Goal: Task Accomplishment & Management: Use online tool/utility

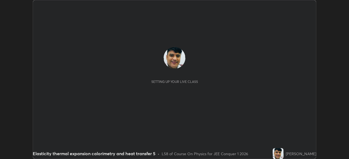
scroll to position [159, 349]
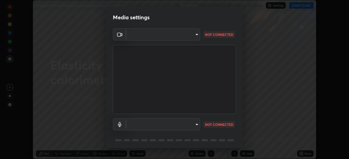
type input "14b787caa3234b54c591ffd1cb0d0a7c9d8495057a62f752d7397f13ea7eb8b5"
type input "default"
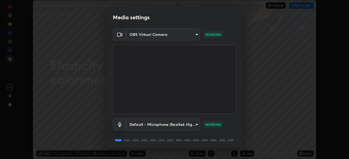
scroll to position [19, 0]
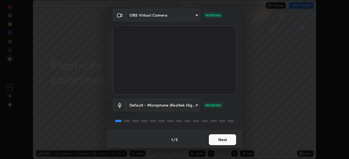
click at [220, 139] on button "Next" at bounding box center [222, 140] width 27 height 11
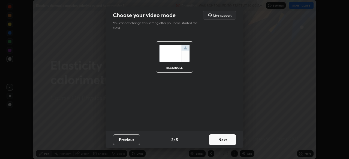
click at [222, 141] on button "Next" at bounding box center [222, 140] width 27 height 11
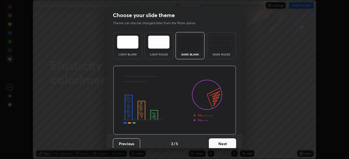
click at [225, 144] on button "Next" at bounding box center [222, 144] width 27 height 11
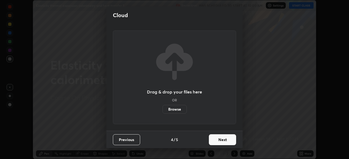
click at [224, 143] on button "Next" at bounding box center [222, 140] width 27 height 11
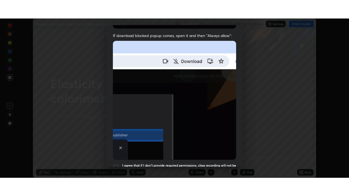
scroll to position [131, 0]
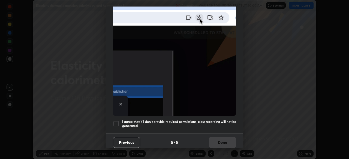
click at [115, 121] on div at bounding box center [116, 124] width 7 height 7
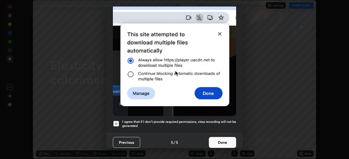
click at [219, 140] on button "Done" at bounding box center [222, 142] width 27 height 11
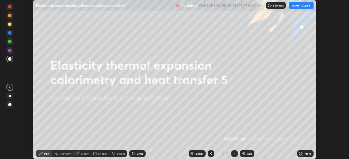
click at [302, 5] on button "START CLASS" at bounding box center [301, 5] width 25 height 7
click at [300, 153] on icon at bounding box center [299, 152] width 1 height 1
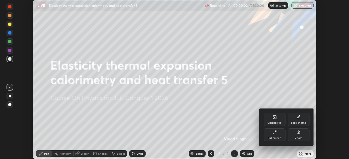
click at [275, 136] on div "Full screen" at bounding box center [275, 135] width 22 height 13
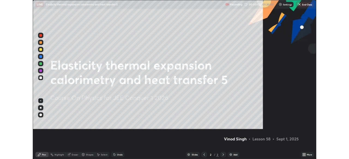
scroll to position [196, 349]
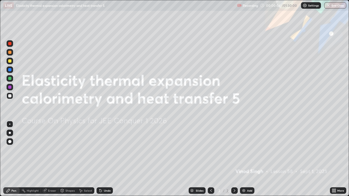
click at [242, 159] on img at bounding box center [243, 191] width 4 height 4
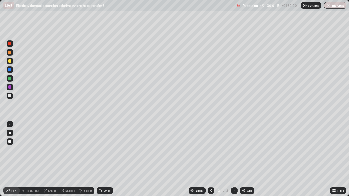
click at [10, 78] on div at bounding box center [9, 78] width 3 height 3
click at [53, 159] on div "Eraser" at bounding box center [52, 190] width 8 height 3
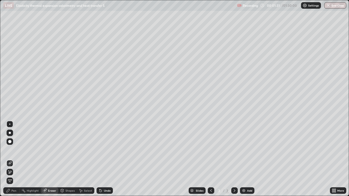
click at [16, 159] on div "Pen" at bounding box center [13, 190] width 5 height 3
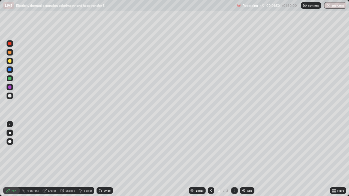
click at [10, 61] on div at bounding box center [9, 60] width 3 height 3
click at [52, 159] on div "Eraser" at bounding box center [52, 190] width 8 height 3
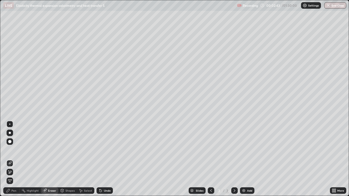
click at [16, 159] on div "Pen" at bounding box center [13, 190] width 5 height 3
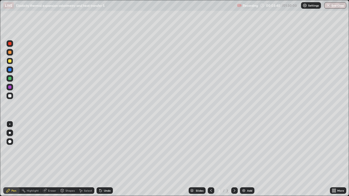
click at [52, 159] on div "Eraser" at bounding box center [52, 190] width 8 height 3
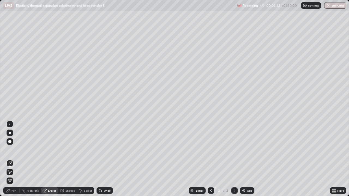
click at [18, 159] on div "Pen" at bounding box center [11, 190] width 16 height 7
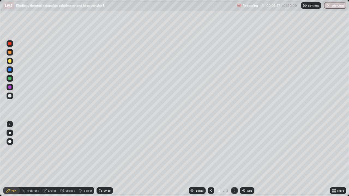
click at [52, 159] on div "Eraser" at bounding box center [52, 190] width 8 height 3
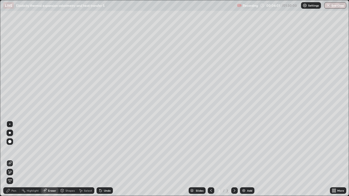
click at [69, 159] on div "Shapes" at bounding box center [69, 190] width 9 height 3
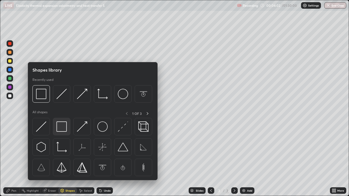
click at [60, 128] on img at bounding box center [61, 127] width 10 height 10
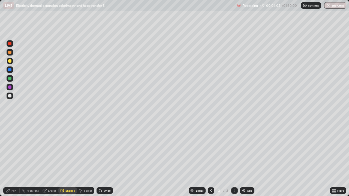
click at [15, 159] on div "Pen" at bounding box center [13, 190] width 5 height 3
click at [53, 159] on div "Eraser" at bounding box center [52, 190] width 8 height 3
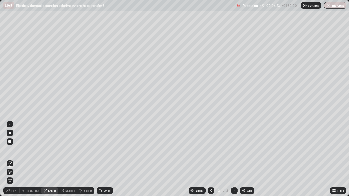
click at [68, 159] on div "Shapes" at bounding box center [69, 190] width 9 height 3
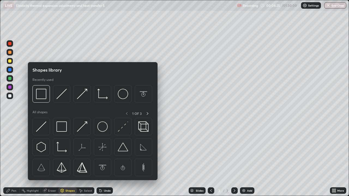
click at [10, 96] on div at bounding box center [9, 95] width 3 height 3
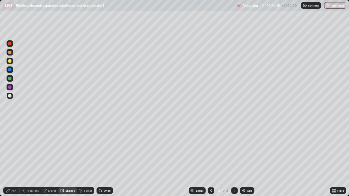
click at [68, 159] on div "Shapes" at bounding box center [69, 190] width 9 height 3
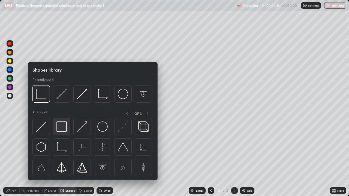
click at [60, 129] on img at bounding box center [61, 127] width 10 height 10
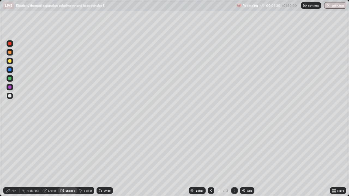
click at [14, 159] on div "Pen" at bounding box center [11, 190] width 16 height 7
click at [49, 159] on div "Eraser" at bounding box center [52, 190] width 8 height 3
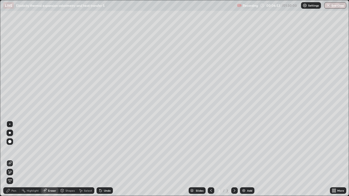
click at [15, 159] on div "Pen" at bounding box center [13, 190] width 5 height 3
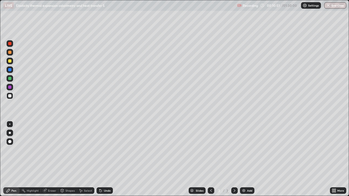
click at [243, 159] on img at bounding box center [243, 191] width 4 height 4
click at [211, 159] on div at bounding box center [211, 190] width 7 height 7
click at [234, 159] on icon at bounding box center [234, 191] width 4 height 4
click at [10, 60] on div at bounding box center [9, 60] width 3 height 3
click at [50, 159] on div "Eraser" at bounding box center [49, 190] width 17 height 7
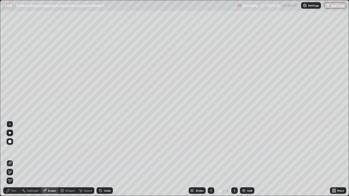
click at [17, 159] on div "Pen" at bounding box center [11, 190] width 16 height 7
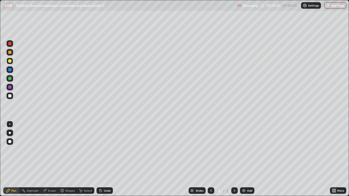
click at [210, 159] on icon at bounding box center [211, 191] width 4 height 4
click at [208, 159] on div at bounding box center [211, 190] width 7 height 7
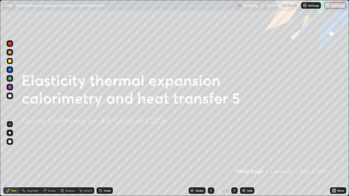
click at [234, 159] on icon at bounding box center [234, 191] width 4 height 4
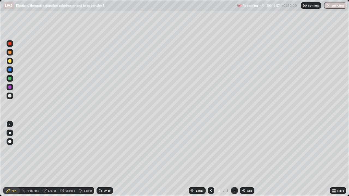
click at [234, 159] on icon at bounding box center [234, 191] width 4 height 4
click at [52, 159] on div "Eraser" at bounding box center [52, 190] width 8 height 3
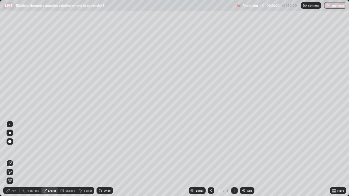
click at [16, 159] on div "Pen" at bounding box center [11, 190] width 16 height 7
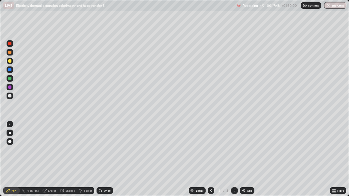
click at [243, 159] on img at bounding box center [243, 191] width 4 height 4
click at [10, 52] on div at bounding box center [9, 52] width 3 height 3
click at [53, 159] on div "Eraser" at bounding box center [52, 190] width 8 height 3
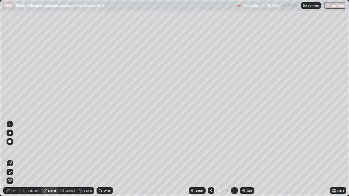
click at [18, 159] on div "Pen" at bounding box center [11, 190] width 16 height 7
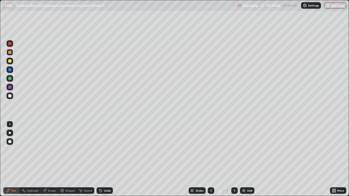
click at [241, 159] on div "Add" at bounding box center [247, 190] width 14 height 7
click at [10, 61] on div at bounding box center [9, 60] width 3 height 3
click at [52, 159] on div "Eraser" at bounding box center [52, 190] width 8 height 3
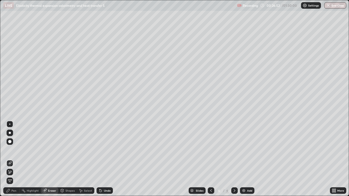
click at [16, 159] on div "Pen" at bounding box center [13, 190] width 5 height 3
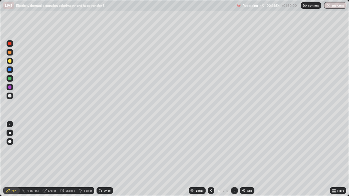
click at [244, 159] on img at bounding box center [243, 191] width 4 height 4
click at [9, 77] on div at bounding box center [9, 78] width 3 height 3
click at [210, 159] on icon at bounding box center [211, 191] width 4 height 4
click at [234, 159] on icon at bounding box center [234, 191] width 4 height 4
click at [11, 53] on div at bounding box center [9, 52] width 3 height 3
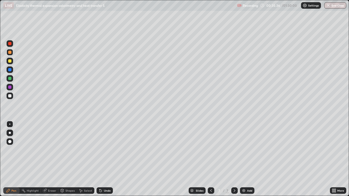
click at [51, 159] on div "Eraser" at bounding box center [52, 190] width 8 height 3
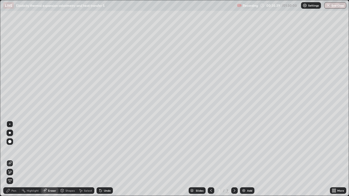
click at [16, 159] on div "Pen" at bounding box center [11, 190] width 16 height 7
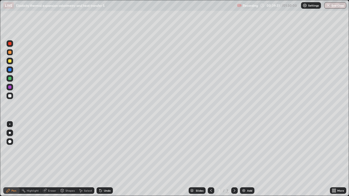
click at [242, 159] on img at bounding box center [243, 191] width 4 height 4
click at [10, 78] on div at bounding box center [9, 78] width 3 height 3
click at [10, 61] on div at bounding box center [9, 60] width 3 height 3
click at [243, 159] on img at bounding box center [243, 191] width 4 height 4
click at [10, 53] on div at bounding box center [9, 52] width 3 height 3
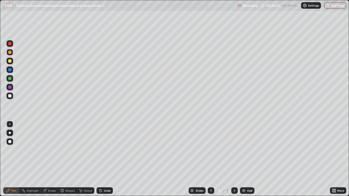
click at [71, 159] on div "Shapes" at bounding box center [69, 190] width 9 height 3
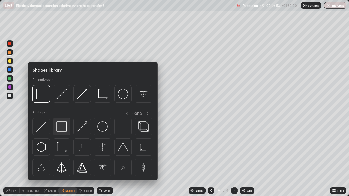
click at [63, 128] on img at bounding box center [61, 127] width 10 height 10
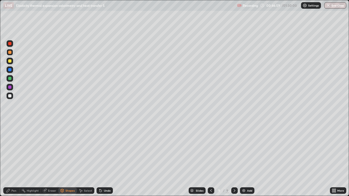
click at [8, 96] on div at bounding box center [9, 95] width 3 height 3
click at [67, 159] on div "Shapes" at bounding box center [69, 190] width 9 height 3
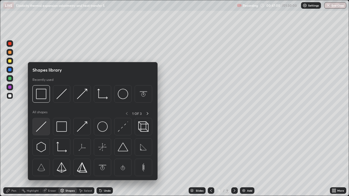
click at [42, 124] on img at bounding box center [41, 127] width 10 height 10
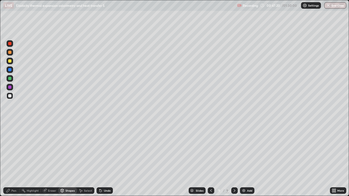
click at [14, 159] on div "Pen" at bounding box center [13, 190] width 5 height 3
click at [10, 87] on div at bounding box center [9, 87] width 3 height 3
click at [10, 78] on div at bounding box center [9, 78] width 3 height 3
click at [68, 159] on div "Shapes" at bounding box center [69, 190] width 9 height 3
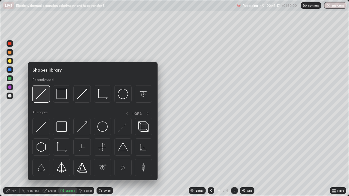
click at [40, 93] on img at bounding box center [41, 94] width 10 height 10
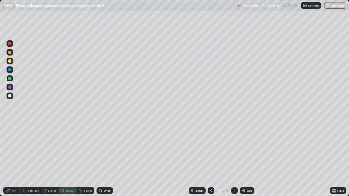
click at [10, 53] on div at bounding box center [9, 52] width 3 height 3
click at [9, 96] on div at bounding box center [9, 95] width 3 height 3
click at [15, 159] on div "Pen" at bounding box center [13, 190] width 5 height 3
click at [244, 159] on img at bounding box center [243, 191] width 4 height 4
click at [10, 61] on div at bounding box center [9, 60] width 3 height 3
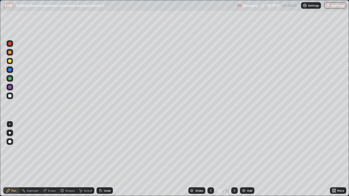
click at [10, 95] on div at bounding box center [9, 95] width 3 height 3
click at [68, 159] on div "Shapes" at bounding box center [69, 190] width 9 height 3
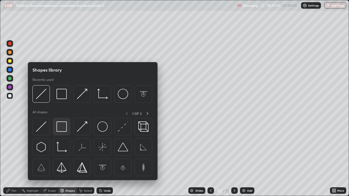
click at [62, 129] on img at bounding box center [61, 127] width 10 height 10
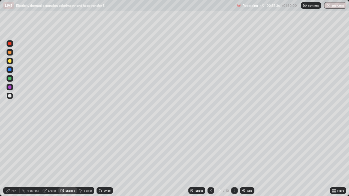
click at [10, 79] on div at bounding box center [9, 78] width 3 height 3
click at [68, 159] on div "Shapes" at bounding box center [67, 190] width 19 height 7
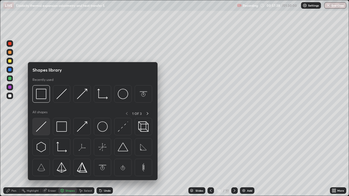
click at [41, 127] on img at bounding box center [41, 127] width 10 height 10
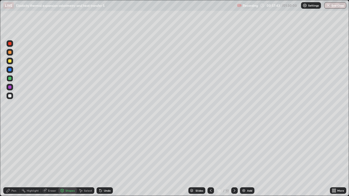
click at [10, 69] on div at bounding box center [9, 69] width 3 height 3
click at [11, 62] on div at bounding box center [9, 60] width 3 height 3
click at [10, 79] on div at bounding box center [9, 78] width 3 height 3
click at [11, 87] on div at bounding box center [9, 87] width 3 height 3
click at [15, 159] on div "Pen" at bounding box center [11, 190] width 16 height 11
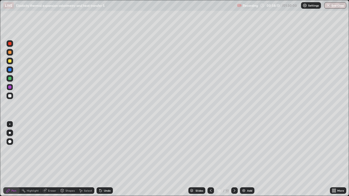
click at [10, 52] on div at bounding box center [9, 52] width 3 height 3
click at [11, 94] on div at bounding box center [10, 96] width 7 height 7
click at [68, 159] on div "Shapes" at bounding box center [67, 190] width 19 height 7
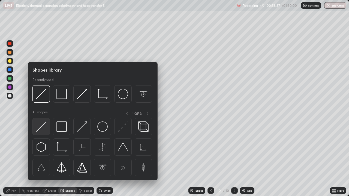
click at [41, 125] on img at bounding box center [41, 127] width 10 height 10
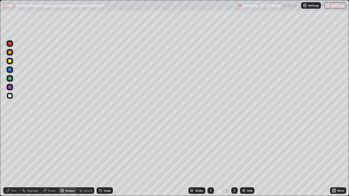
click at [17, 159] on div "Pen" at bounding box center [11, 190] width 16 height 7
click at [10, 79] on div at bounding box center [9, 78] width 3 height 3
click at [54, 159] on div "Eraser" at bounding box center [49, 190] width 17 height 11
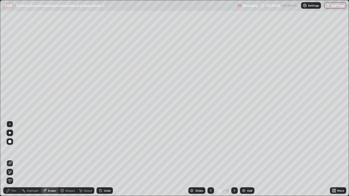
click at [16, 159] on div "Pen" at bounding box center [11, 190] width 16 height 7
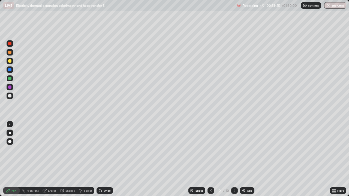
click at [11, 71] on div at bounding box center [9, 69] width 3 height 3
click at [10, 52] on div at bounding box center [9, 52] width 3 height 3
click at [70, 159] on div "Shapes" at bounding box center [69, 190] width 9 height 3
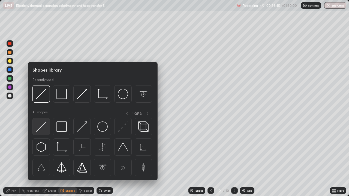
click at [45, 124] on img at bounding box center [41, 127] width 10 height 10
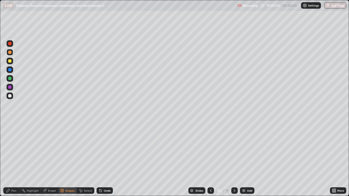
click at [14, 159] on div "Pen" at bounding box center [13, 190] width 5 height 3
click at [10, 61] on div at bounding box center [9, 60] width 3 height 3
click at [10, 86] on div at bounding box center [9, 87] width 3 height 3
click at [10, 69] on div at bounding box center [9, 69] width 3 height 3
click at [11, 96] on div at bounding box center [9, 95] width 3 height 3
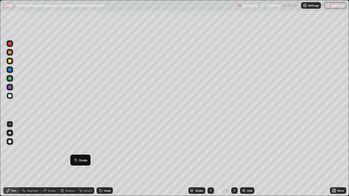
click at [102, 159] on div "Undo" at bounding box center [104, 190] width 16 height 7
click at [106, 159] on div "Undo" at bounding box center [107, 190] width 7 height 3
click at [50, 159] on div "Eraser" at bounding box center [52, 190] width 8 height 3
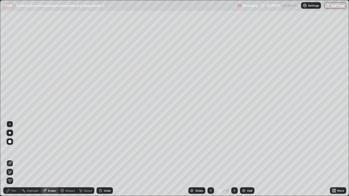
click at [14, 159] on div "Pen" at bounding box center [13, 190] width 5 height 3
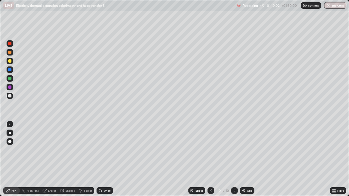
click at [32, 159] on div "Highlight" at bounding box center [33, 190] width 12 height 3
click at [13, 159] on div "Pen" at bounding box center [13, 190] width 5 height 3
click at [31, 159] on div "Highlight" at bounding box center [33, 190] width 12 height 3
click at [13, 159] on div "Pen" at bounding box center [13, 190] width 5 height 3
click at [243, 159] on img at bounding box center [243, 191] width 4 height 4
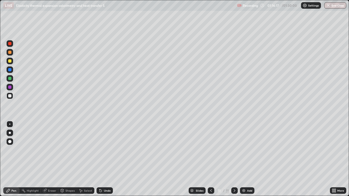
click at [8, 95] on div at bounding box center [10, 96] width 7 height 7
click at [69, 159] on div "Shapes" at bounding box center [69, 190] width 9 height 3
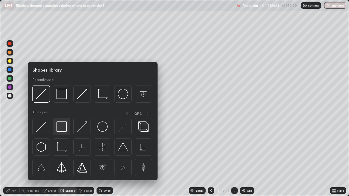
click at [61, 129] on img at bounding box center [61, 127] width 10 height 10
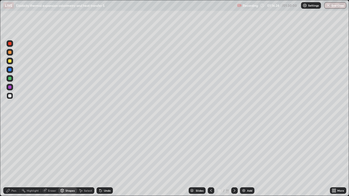
click at [9, 69] on div at bounding box center [9, 69] width 3 height 3
click at [67, 159] on div "Shapes" at bounding box center [69, 190] width 9 height 3
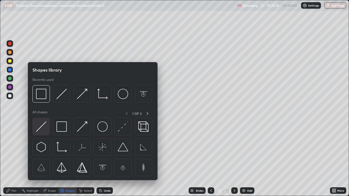
click at [43, 125] on img at bounding box center [41, 127] width 10 height 10
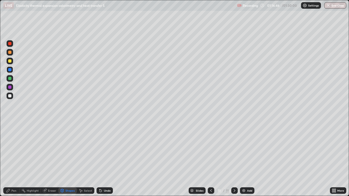
click at [16, 159] on div "Pen" at bounding box center [13, 190] width 5 height 3
click at [10, 96] on div at bounding box center [9, 95] width 3 height 3
click at [68, 159] on div "Shapes" at bounding box center [69, 190] width 9 height 3
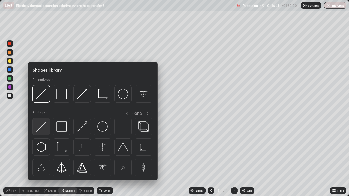
click at [41, 126] on img at bounding box center [41, 127] width 10 height 10
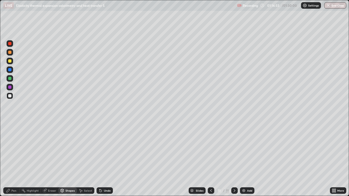
click at [16, 159] on div "Pen" at bounding box center [11, 190] width 16 height 7
click at [10, 53] on div at bounding box center [9, 52] width 3 height 3
click at [9, 61] on div at bounding box center [9, 60] width 3 height 3
click at [68, 159] on div "Shapes" at bounding box center [69, 190] width 9 height 3
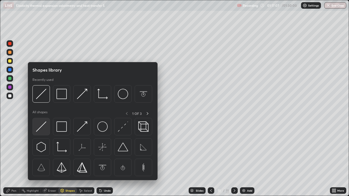
click at [43, 124] on img at bounding box center [41, 127] width 10 height 10
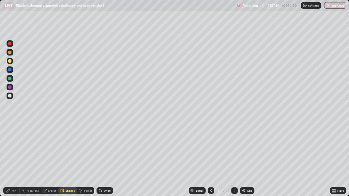
click at [16, 159] on div "Pen" at bounding box center [11, 190] width 16 height 7
click at [69, 159] on div "Shapes" at bounding box center [69, 190] width 9 height 3
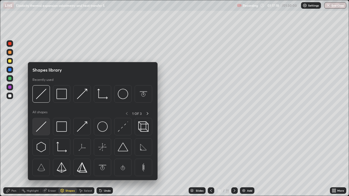
click at [41, 126] on img at bounding box center [41, 127] width 10 height 10
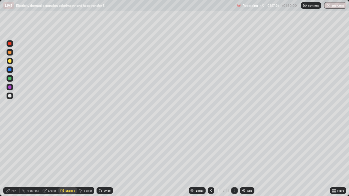
click at [15, 159] on div "Pen" at bounding box center [13, 190] width 5 height 3
click at [54, 159] on div "Eraser" at bounding box center [52, 190] width 8 height 3
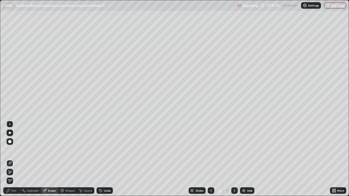
click at [16, 159] on div "Pen" at bounding box center [11, 190] width 16 height 7
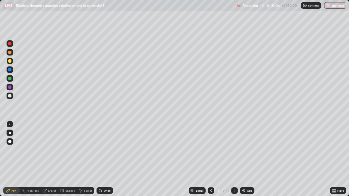
click at [51, 159] on div "Eraser" at bounding box center [52, 190] width 8 height 3
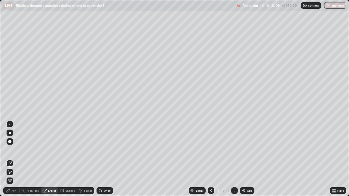
click at [13, 159] on div "Pen" at bounding box center [11, 190] width 16 height 7
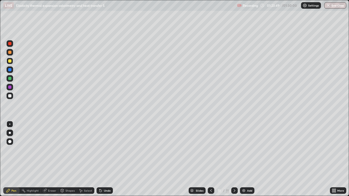
click at [53, 159] on div "Eraser" at bounding box center [52, 190] width 8 height 3
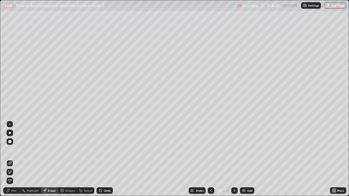
click at [14, 159] on div "Pen" at bounding box center [13, 190] width 5 height 3
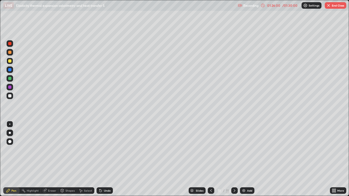
click at [242, 159] on img at bounding box center [243, 191] width 4 height 4
click at [52, 159] on div "Eraser" at bounding box center [52, 190] width 8 height 3
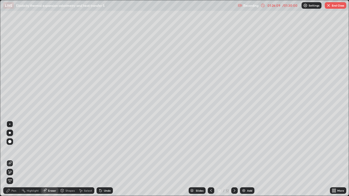
click at [14, 159] on div "Pen" at bounding box center [13, 190] width 5 height 3
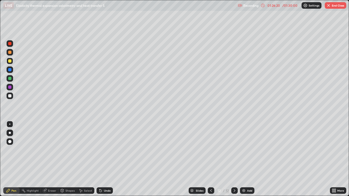
click at [210, 159] on icon at bounding box center [211, 191] width 4 height 4
click at [234, 159] on icon at bounding box center [234, 191] width 4 height 4
click at [210, 159] on icon at bounding box center [211, 191] width 4 height 4
click at [234, 159] on icon at bounding box center [235, 190] width 2 height 3
click at [51, 159] on div "Eraser" at bounding box center [49, 190] width 17 height 7
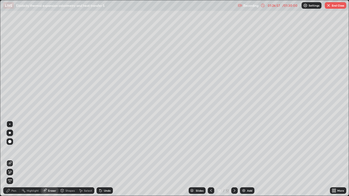
click at [14, 159] on div "Pen" at bounding box center [11, 190] width 16 height 7
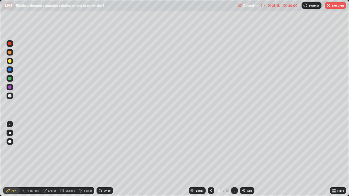
click at [208, 159] on div at bounding box center [211, 190] width 7 height 11
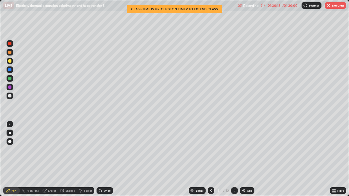
click at [232, 159] on icon at bounding box center [234, 191] width 4 height 4
click at [210, 159] on icon at bounding box center [211, 191] width 4 height 4
click at [234, 159] on icon at bounding box center [234, 191] width 4 height 4
click at [210, 159] on icon at bounding box center [211, 191] width 4 height 4
click at [233, 159] on icon at bounding box center [234, 191] width 4 height 4
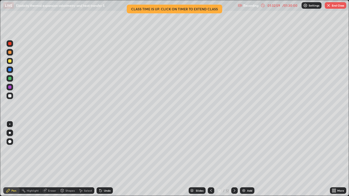
click at [331, 4] on button "End Class" at bounding box center [336, 5] width 22 height 7
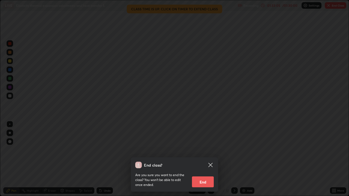
click at [302, 149] on div "End class? Are you sure you want to end the class? You won’t be able to edit on…" at bounding box center [174, 98] width 349 height 196
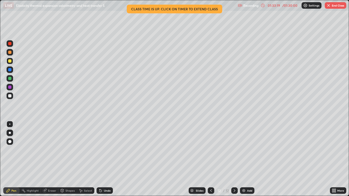
click at [211, 159] on icon at bounding box center [211, 191] width 4 height 4
click at [234, 159] on icon at bounding box center [234, 191] width 4 height 4
click at [328, 6] on img "button" at bounding box center [328, 5] width 4 height 4
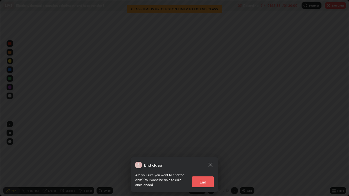
click at [200, 159] on button "End" at bounding box center [203, 182] width 22 height 11
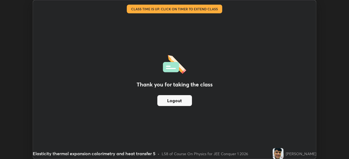
scroll to position [27092, 26902]
